Goal: Find contact information: Find contact information

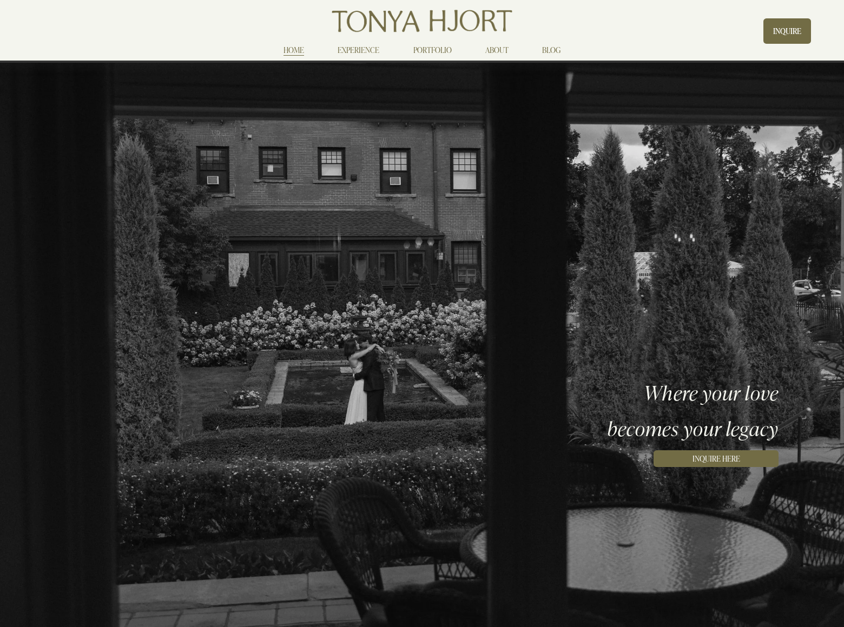
scroll to position [2817, 0]
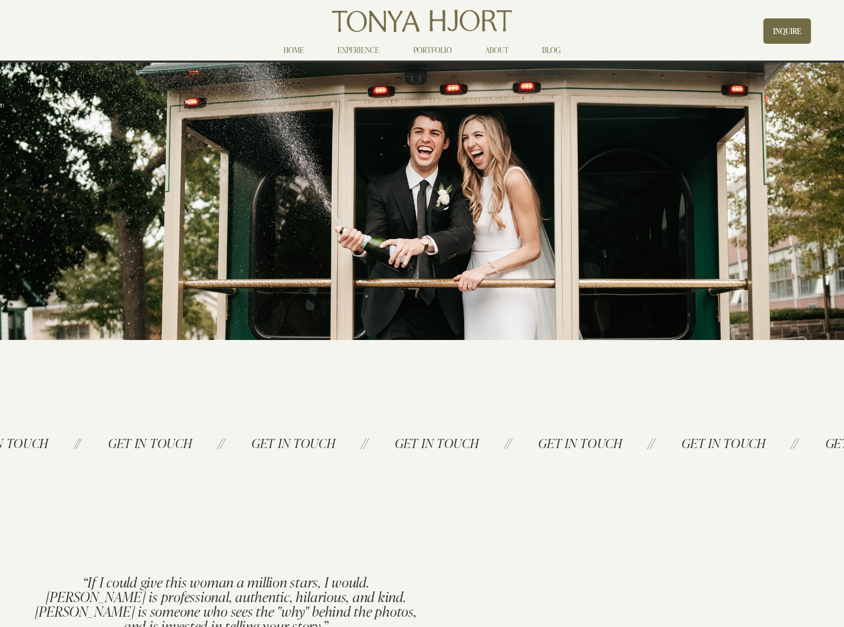
scroll to position [894, 0]
